Goal: Task Accomplishment & Management: Manage account settings

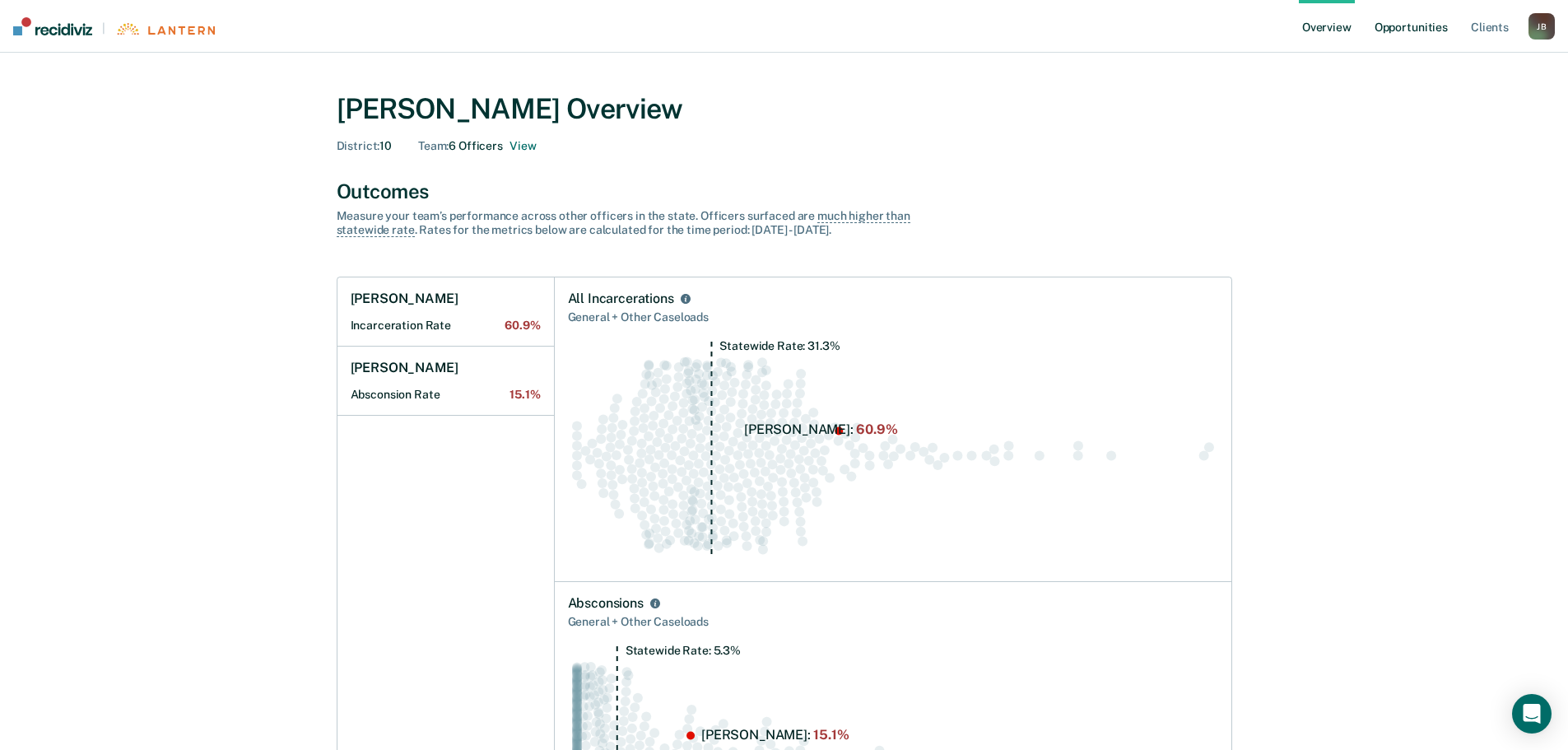
click at [1405, 25] on link "Opportunities" at bounding box center [1411, 26] width 80 height 52
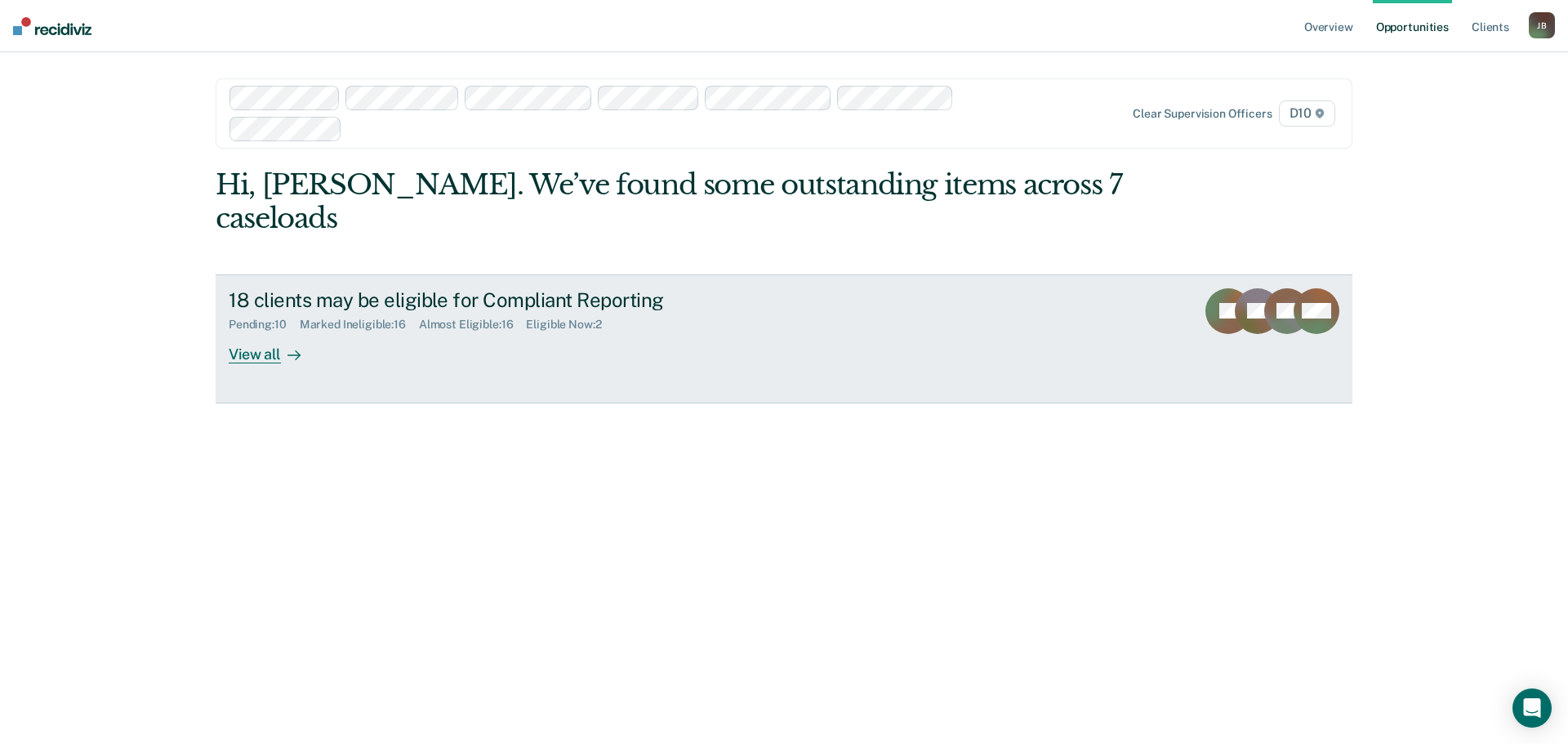
click at [262, 332] on div "View all" at bounding box center [274, 348] width 91 height 32
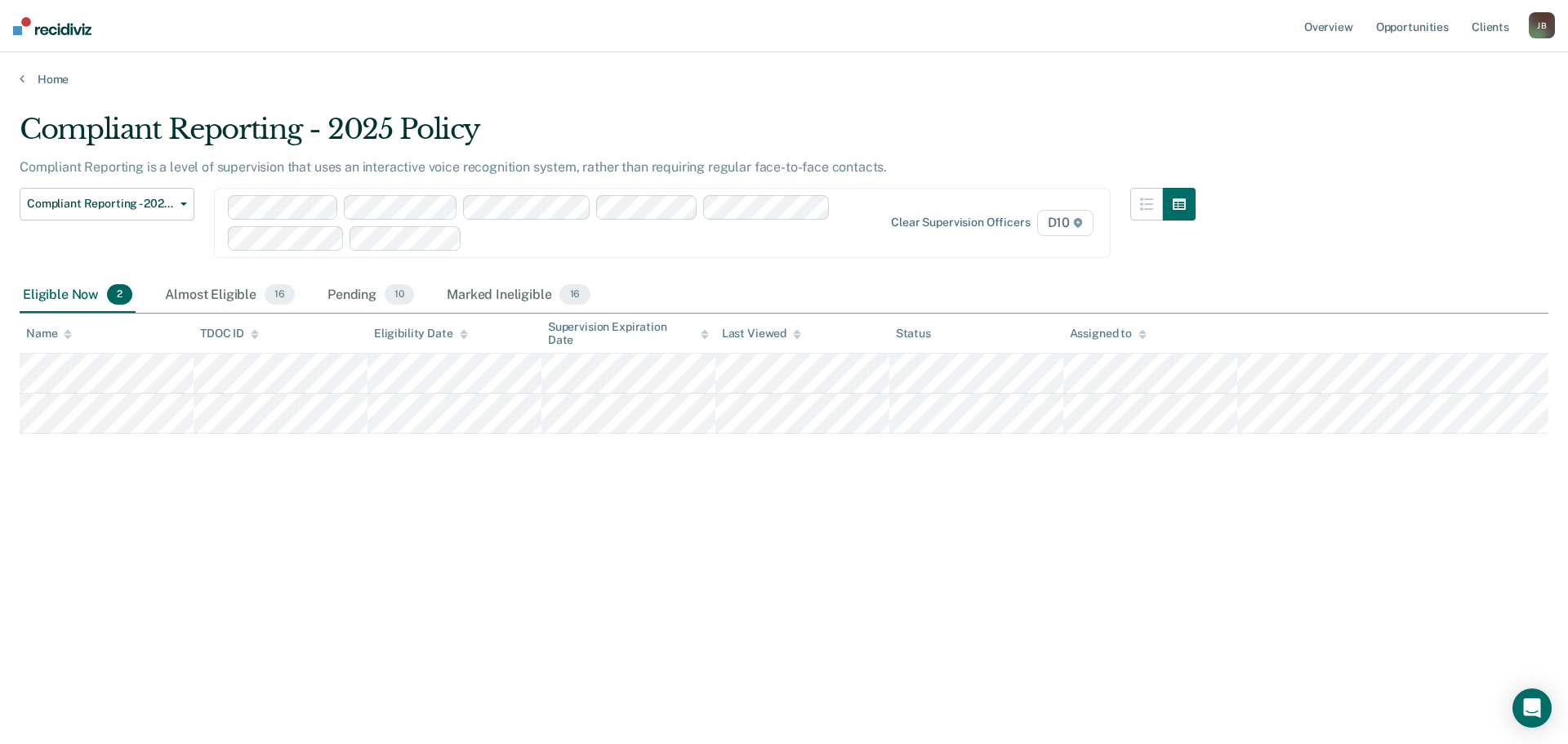
drag, startPoint x: 488, startPoint y: 294, endPoint x: 520, endPoint y: 240, distance: 62.8
click at [520, 240] on div "Compliant Reporting - 2025 Policy Compliant Reporting is a level of supervision…" at bounding box center [783, 367] width 1529 height 509
click at [363, 292] on div "Pending 10" at bounding box center [370, 296] width 93 height 36
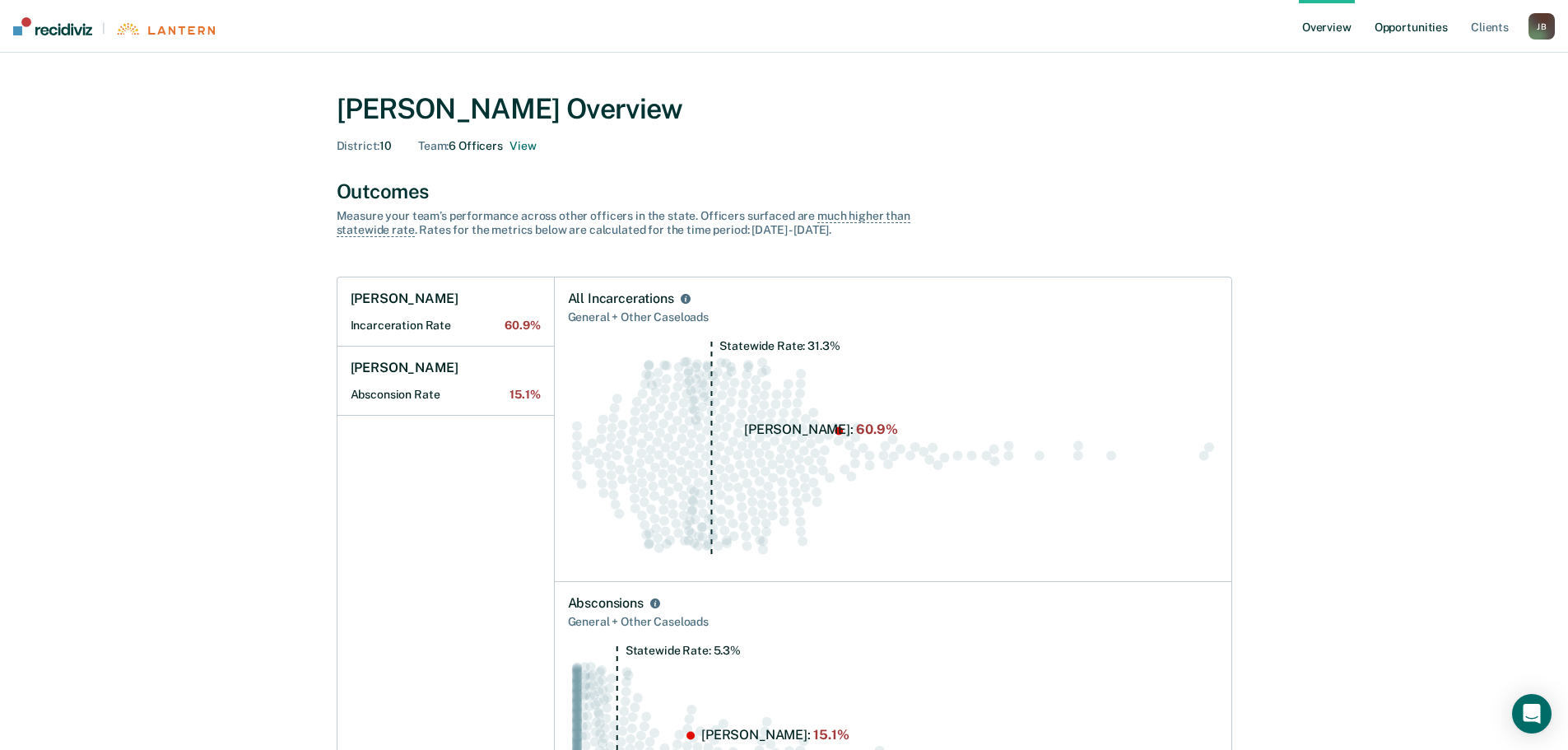
click at [1417, 25] on link "Opportunities" at bounding box center [1411, 26] width 80 height 52
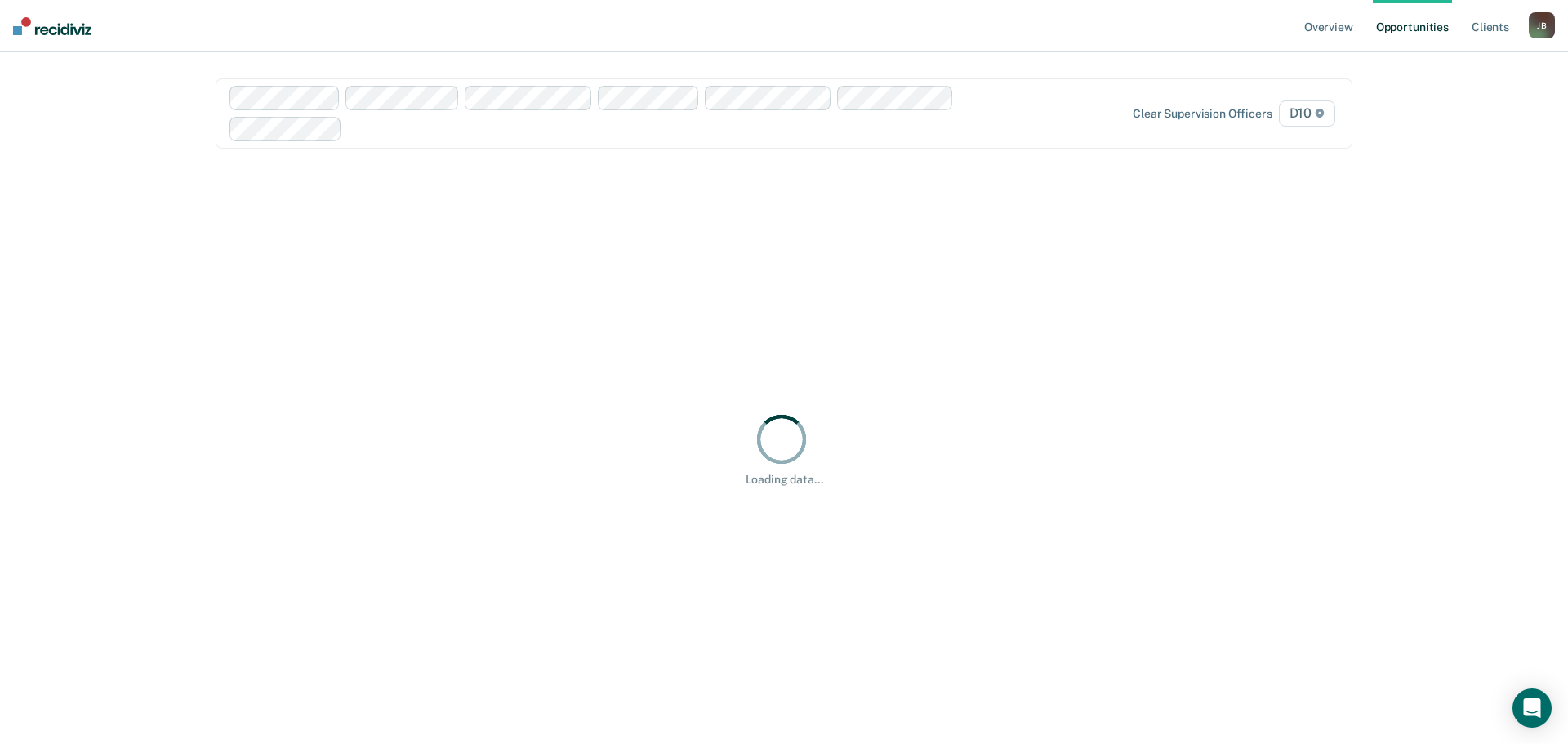
click at [742, 83] on div "Clear supervision officers D10" at bounding box center [784, 113] width 1137 height 71
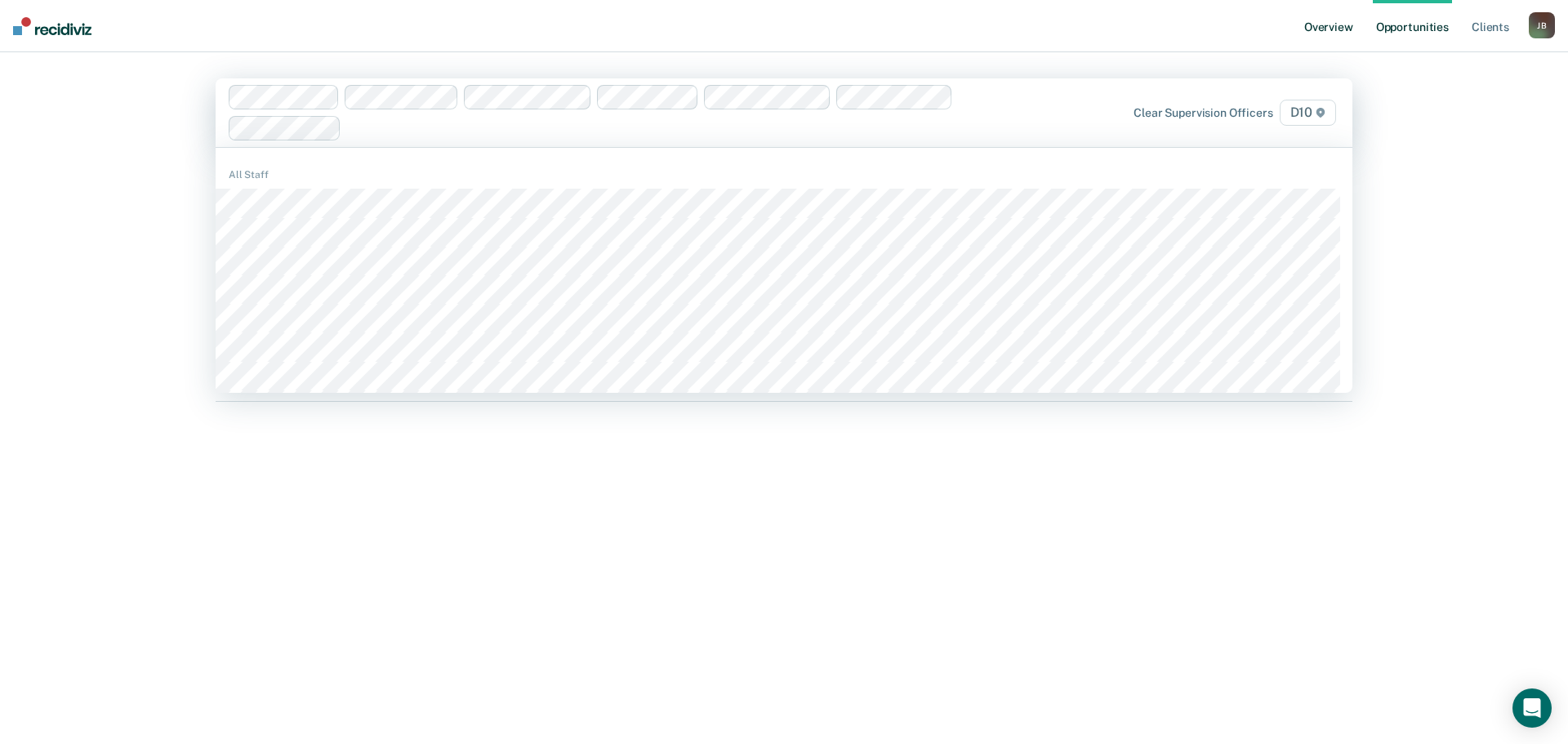
click at [1329, 21] on link "Overview" at bounding box center [1329, 26] width 55 height 52
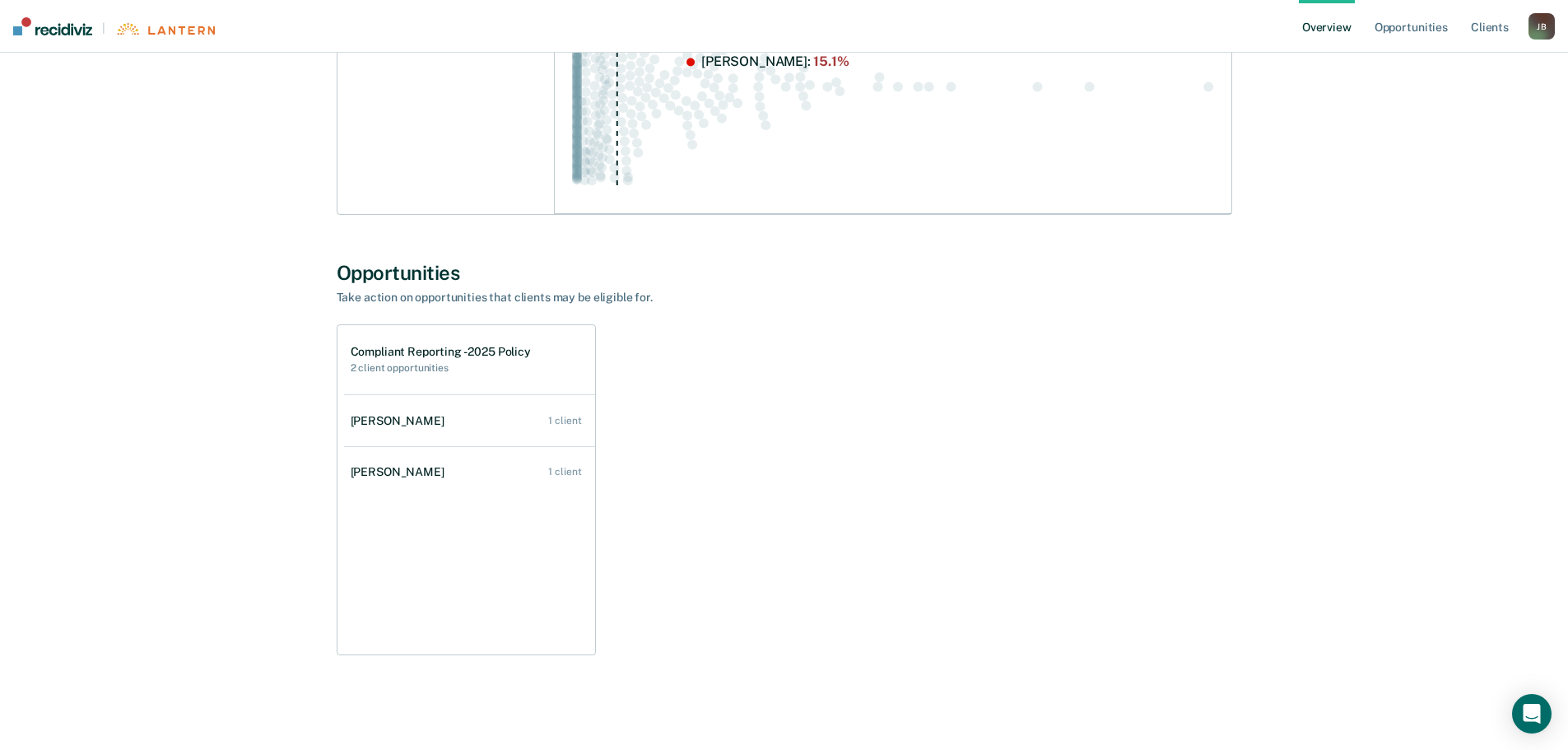
scroll to position [678, 0]
click at [1390, 20] on link "Opportunities" at bounding box center [1411, 26] width 80 height 52
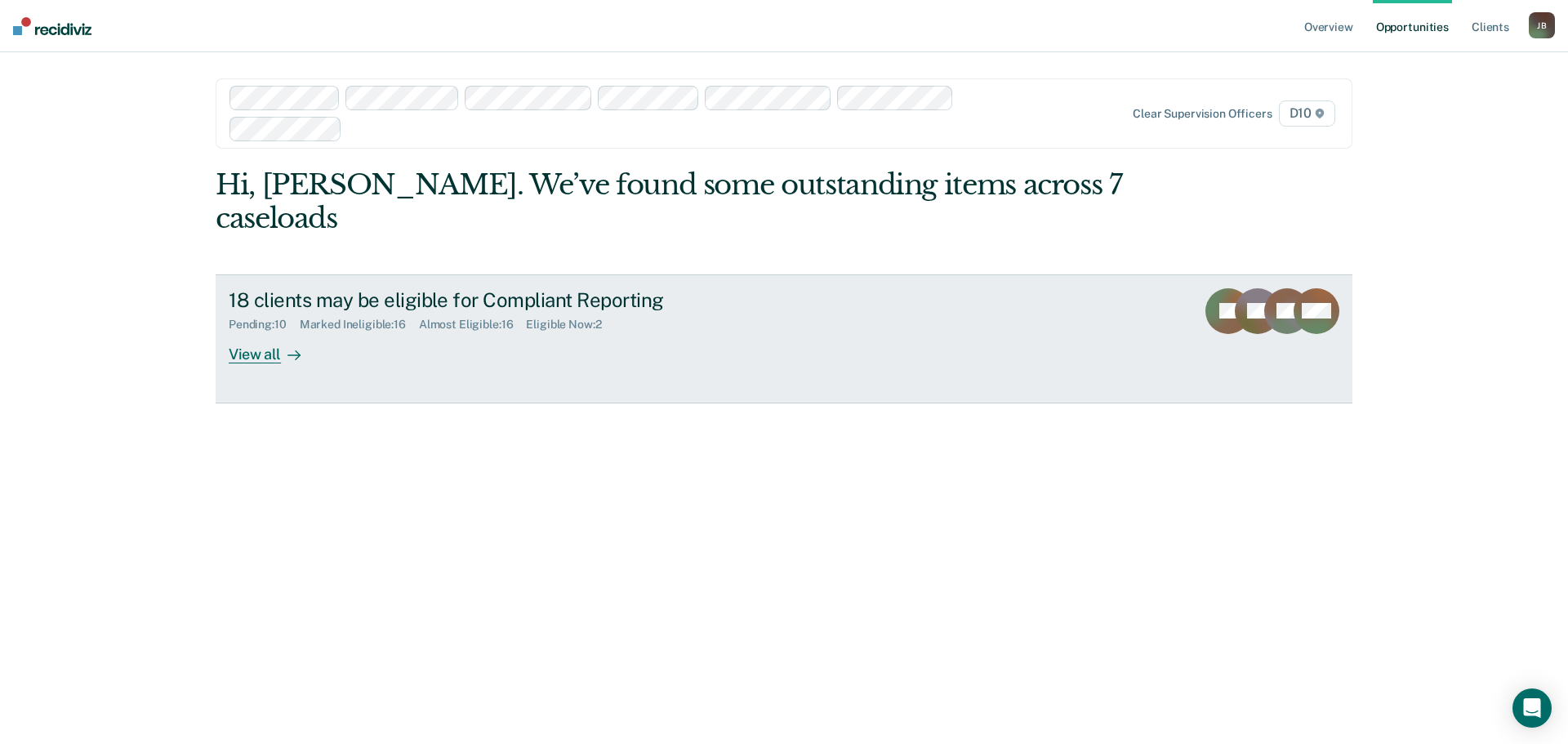
click at [261, 332] on div "View all" at bounding box center [274, 348] width 91 height 32
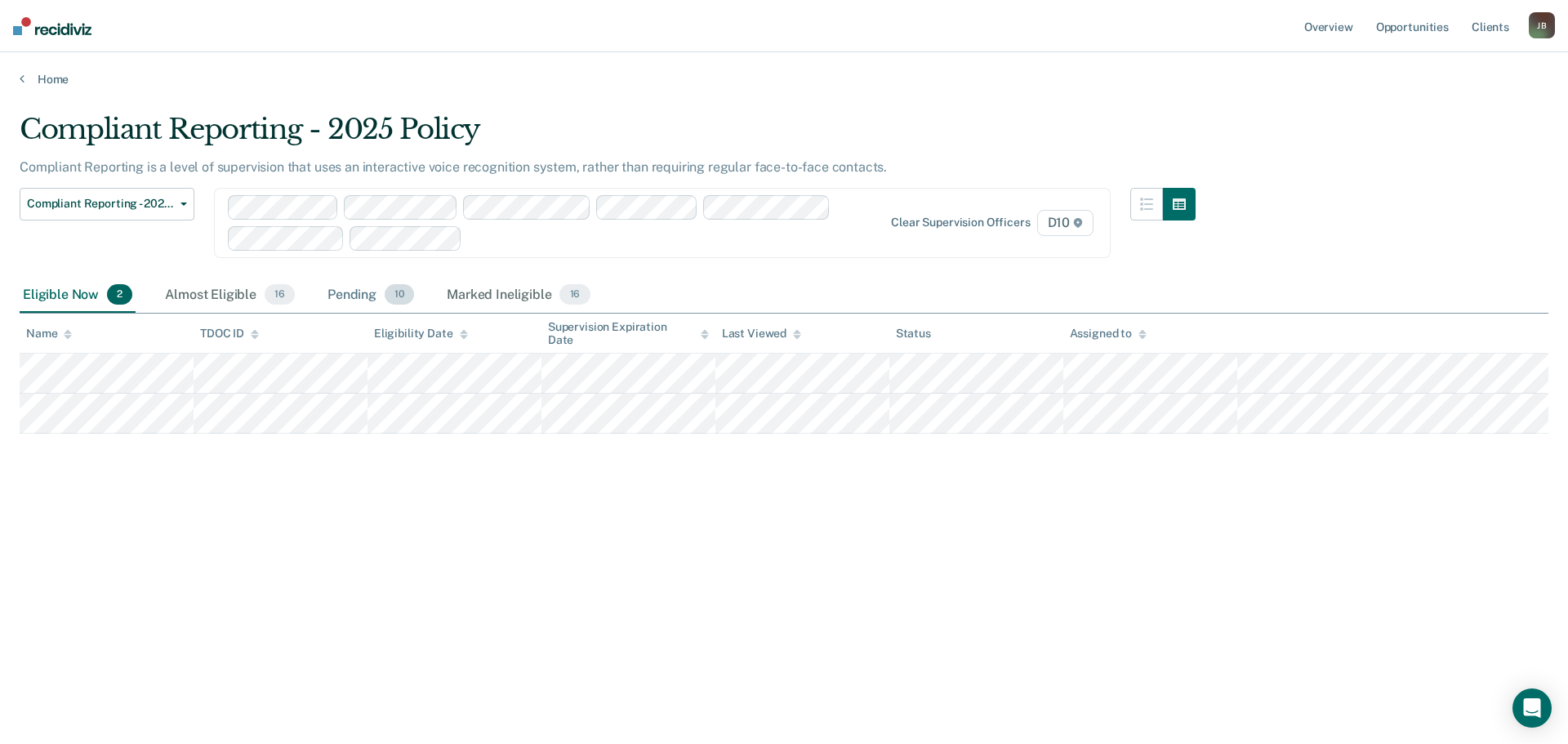
click at [347, 301] on div "Pending 10" at bounding box center [370, 296] width 93 height 36
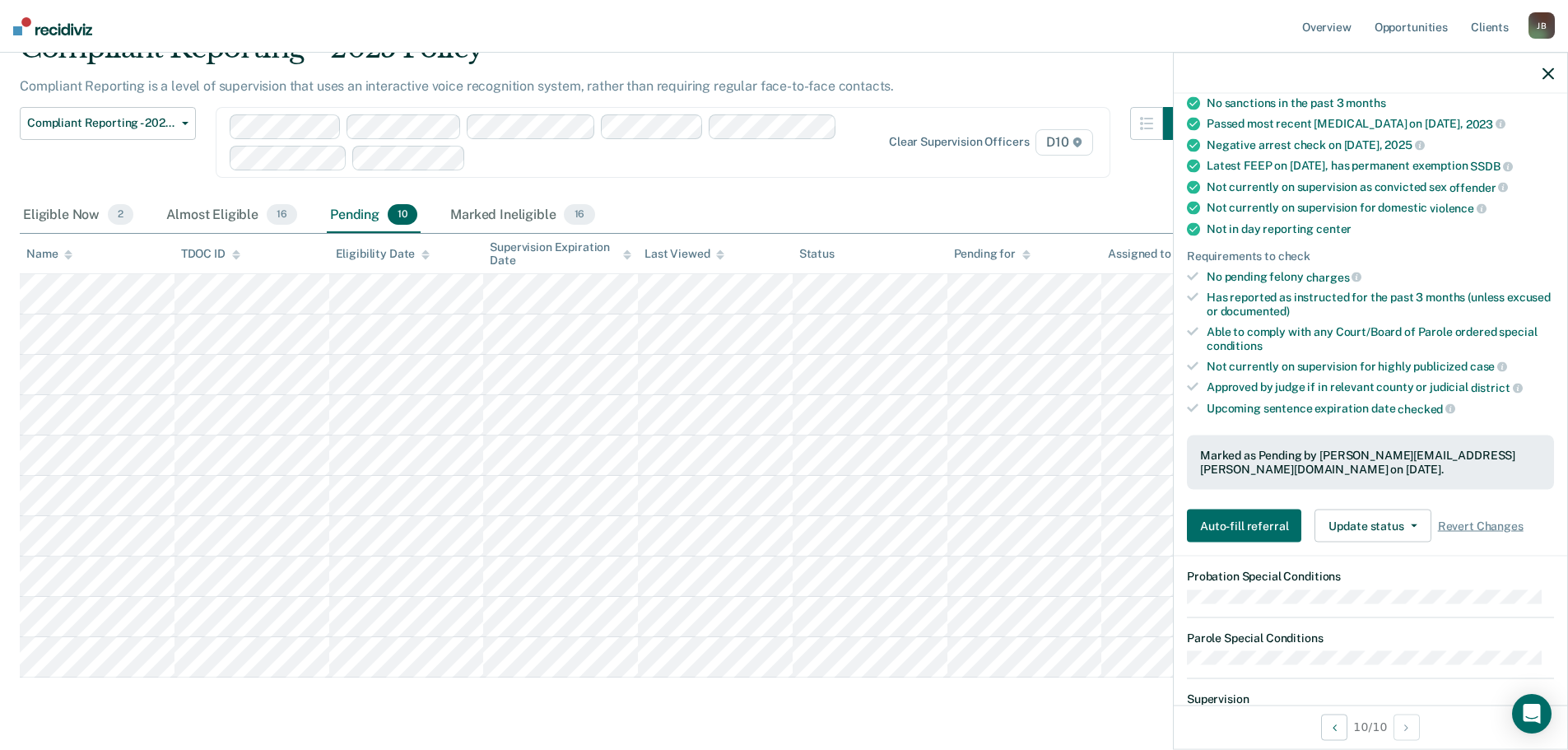
scroll to position [247, 0]
